Goal: Find specific fact: Find contact information

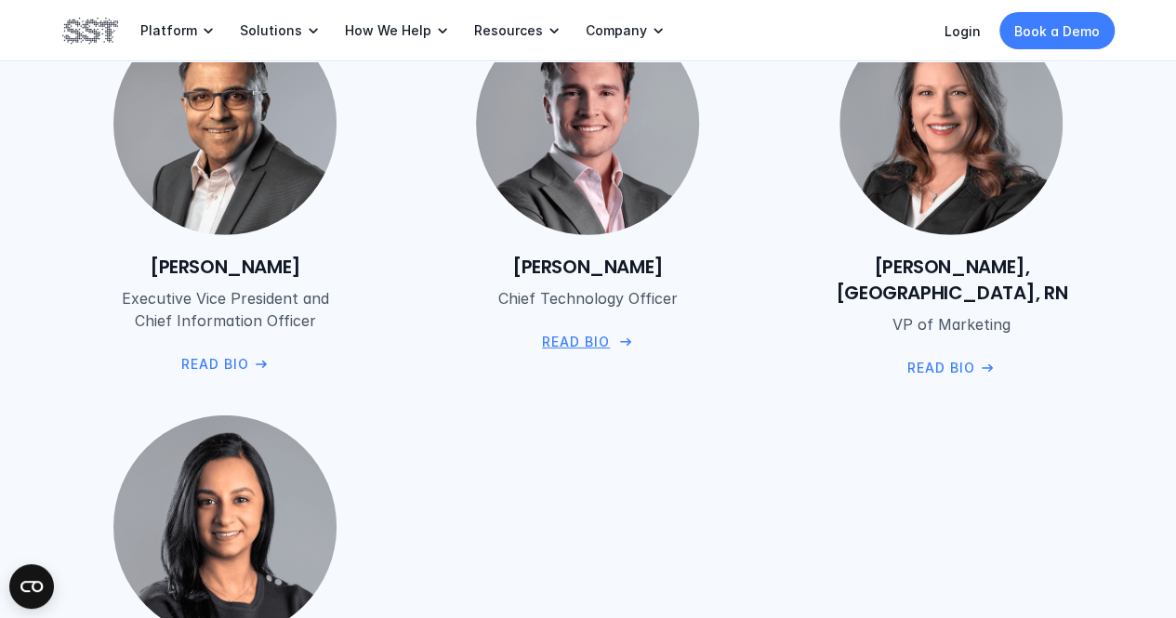
click at [577, 140] on img at bounding box center [588, 123] width 228 height 228
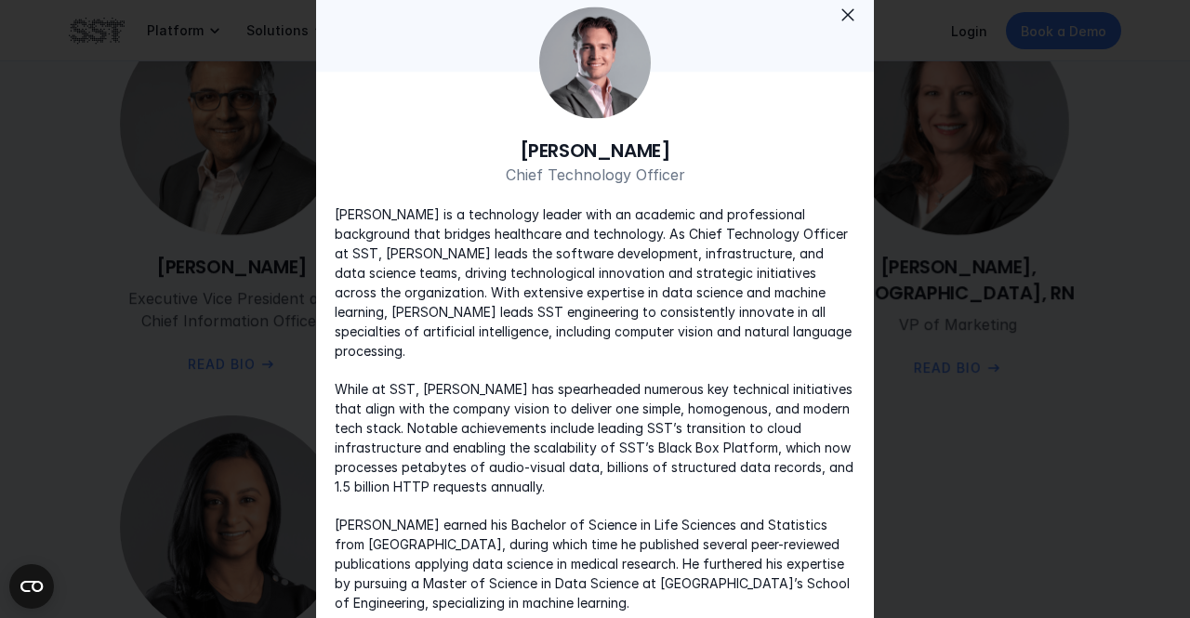
click at [848, 20] on span "close" at bounding box center [848, 14] width 22 height 22
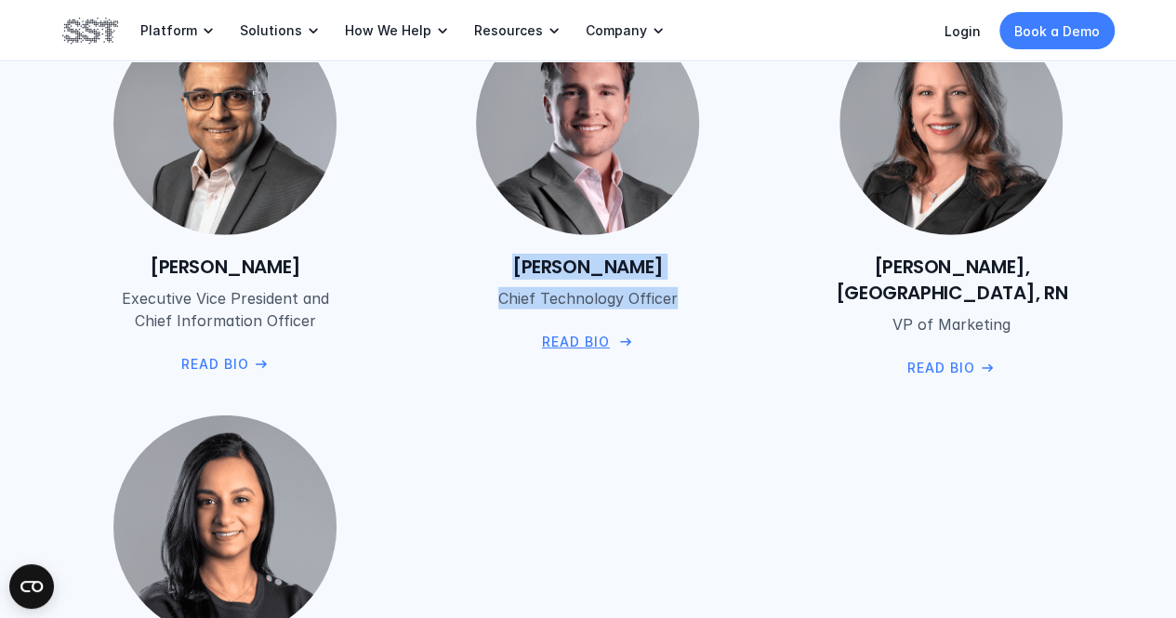
copy div "Peter Grantcharov Chief Technology Officer"
drag, startPoint x: 487, startPoint y: 246, endPoint x: 725, endPoint y: 310, distance: 246.3
click at [725, 310] on div "Peter Grantcharov Chief Technology Officer Read Bio" at bounding box center [588, 182] width 326 height 340
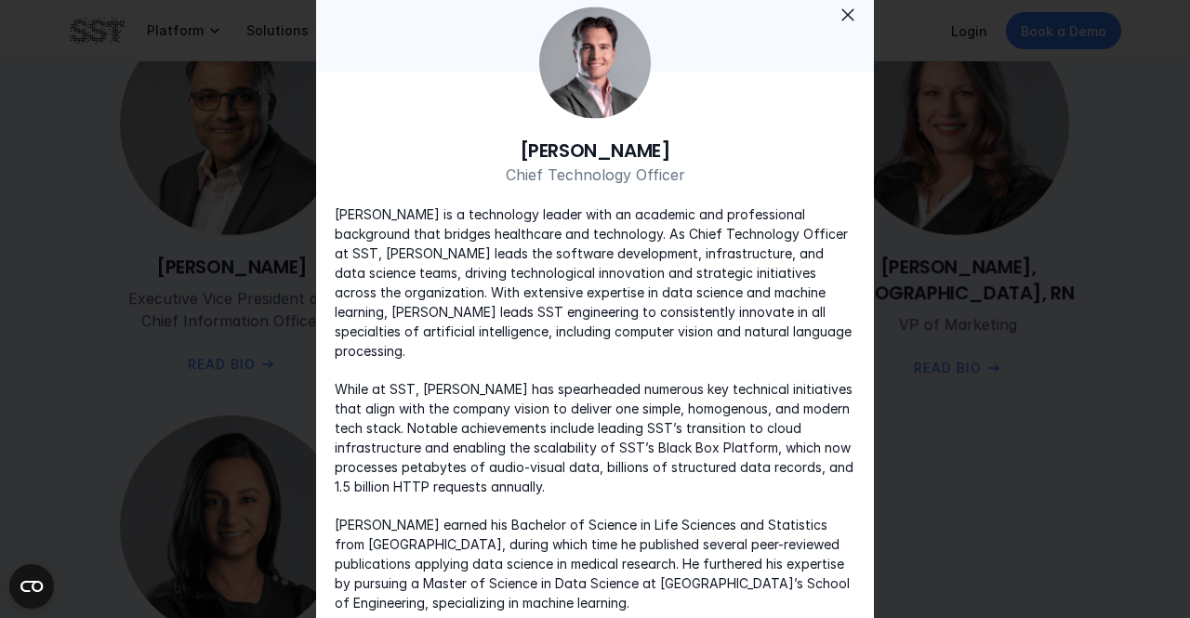
click at [593, 161] on h6 "[PERSON_NAME]" at bounding box center [595, 150] width 521 height 26
copy h6 "[PERSON_NAME]"
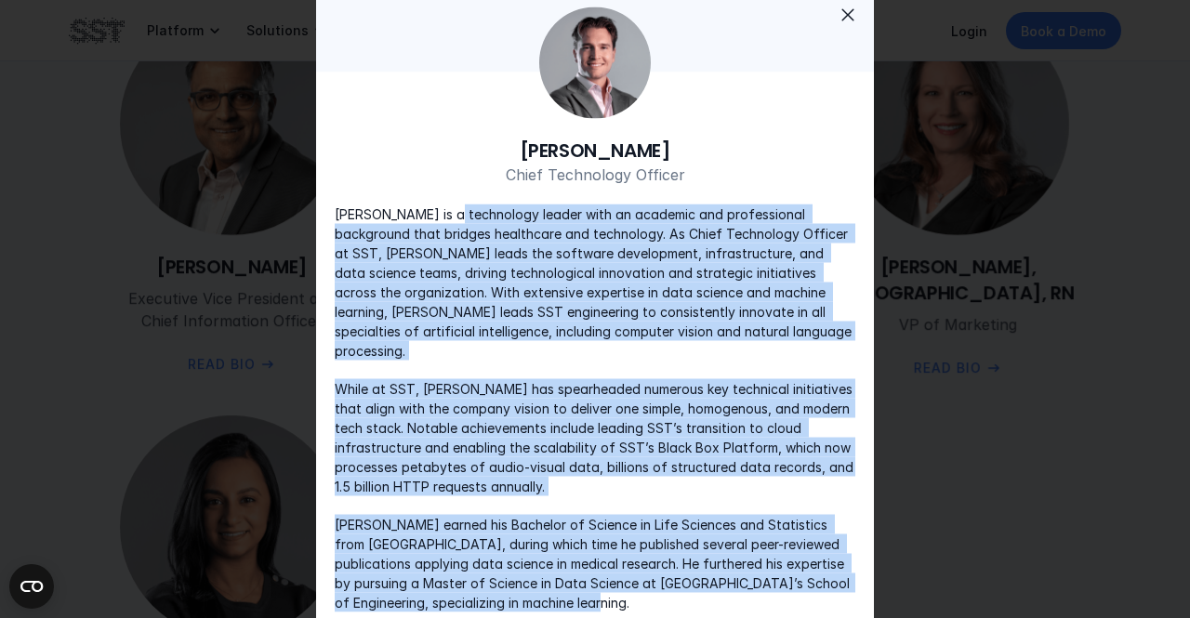
drag, startPoint x: 452, startPoint y: 223, endPoint x: 614, endPoint y: 618, distance: 427.1
click at [614, 617] on div "Peter Grantcharov Chief Technology Officer Peter Grantcharov is a technology le…" at bounding box center [595, 374] width 558 height 512
copy div "is a technology leader with an academic and professional background that bridge…"
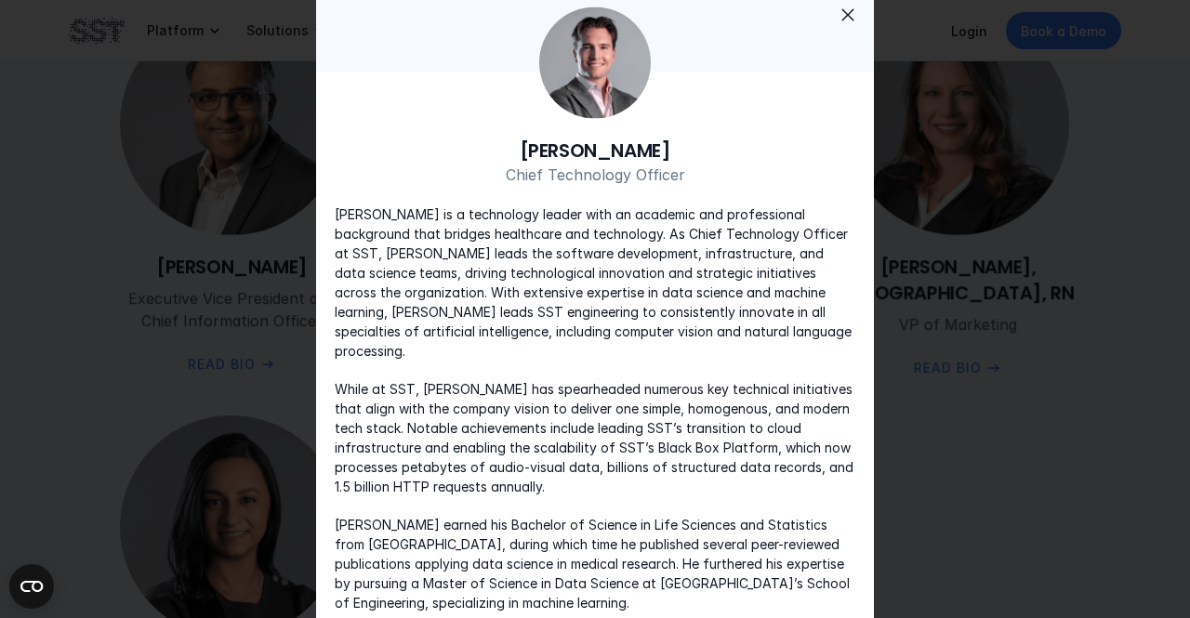
click at [846, 23] on span "close" at bounding box center [848, 14] width 22 height 22
